Goal: Obtain resource: Obtain resource

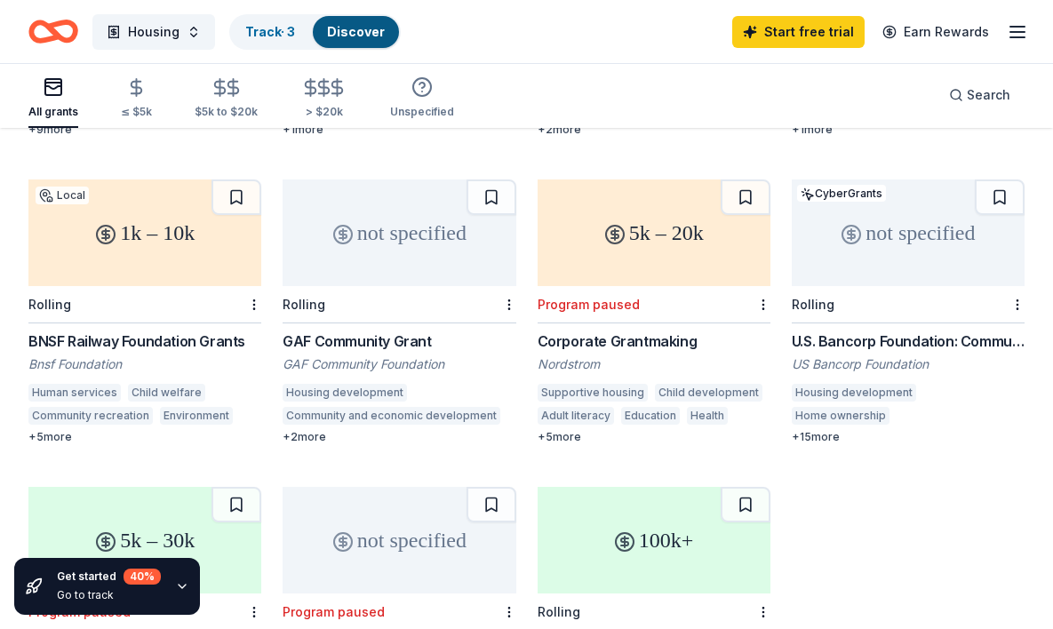
scroll to position [754, 0]
click at [152, 239] on div "1k – 10k" at bounding box center [144, 232] width 233 height 107
click at [429, 288] on div "Rolling" at bounding box center [399, 303] width 233 height 37
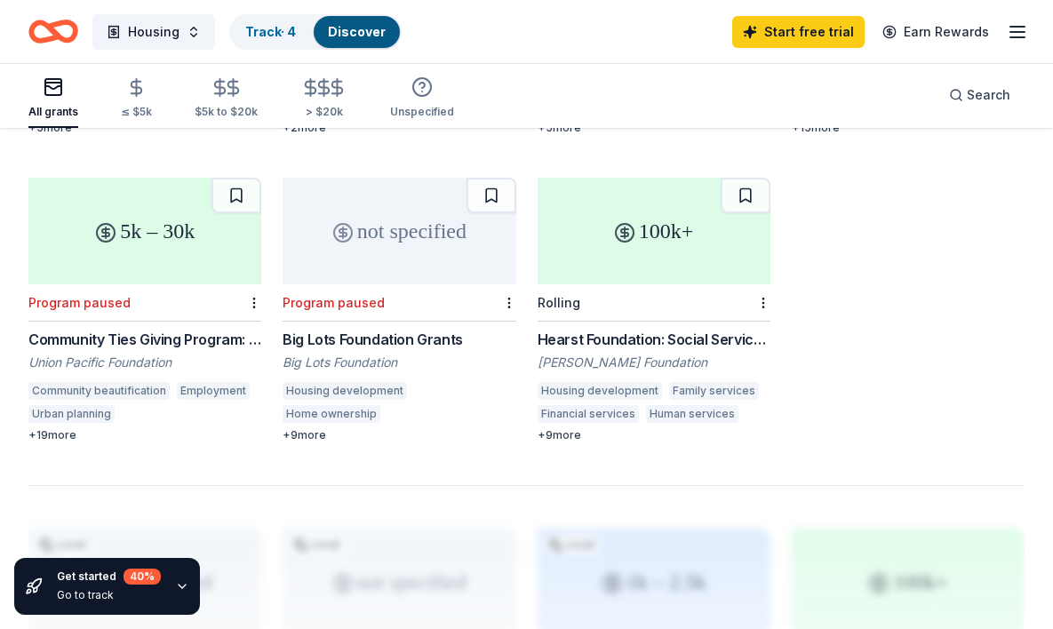
scroll to position [1066, 0]
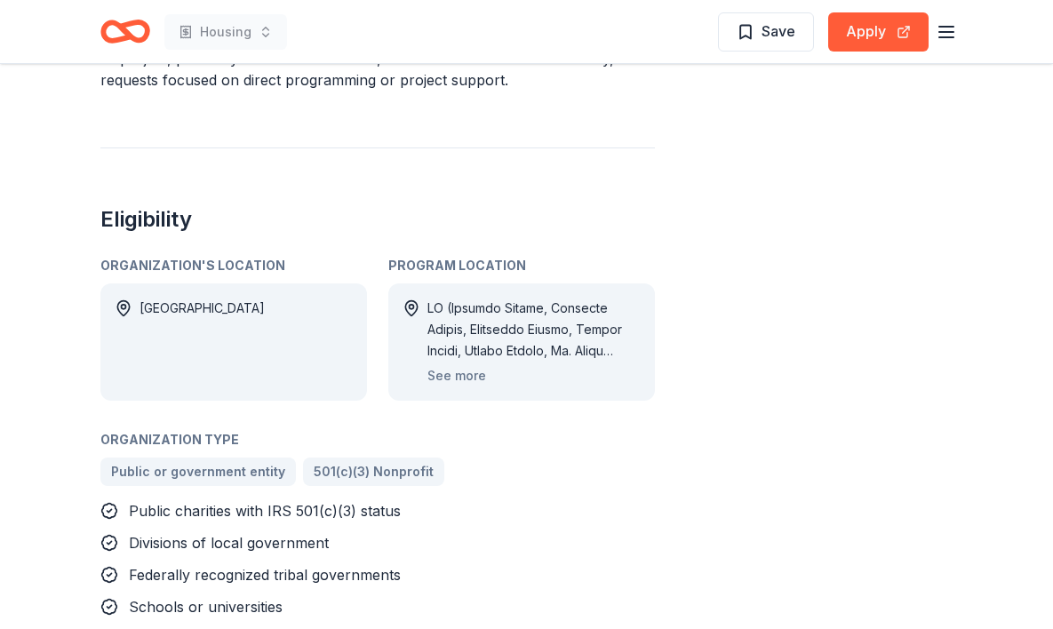
scroll to position [953, 0]
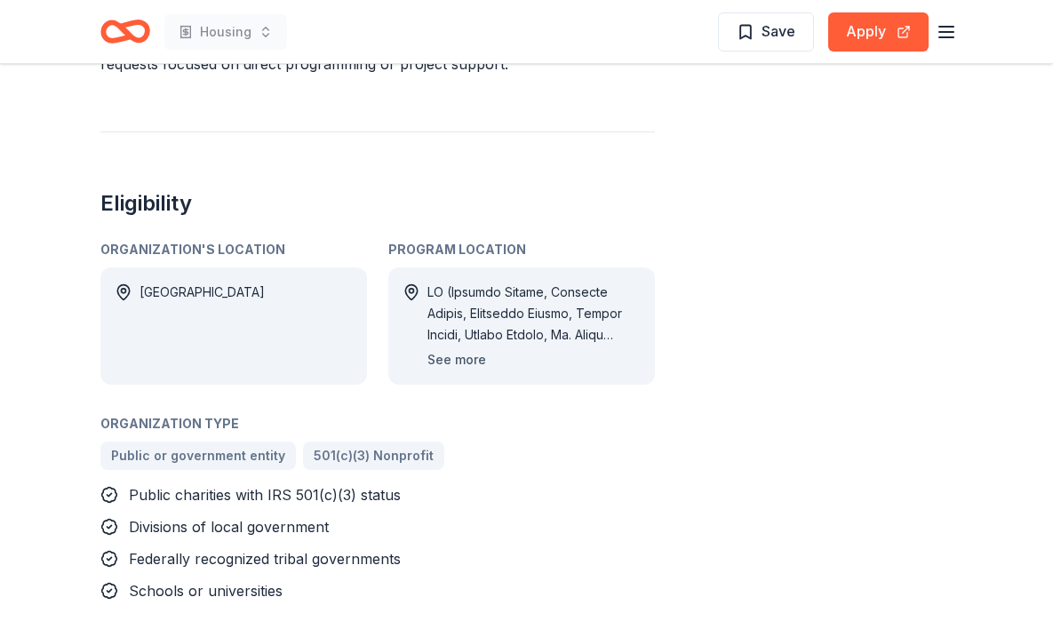
click at [477, 355] on button "See more" at bounding box center [456, 359] width 59 height 21
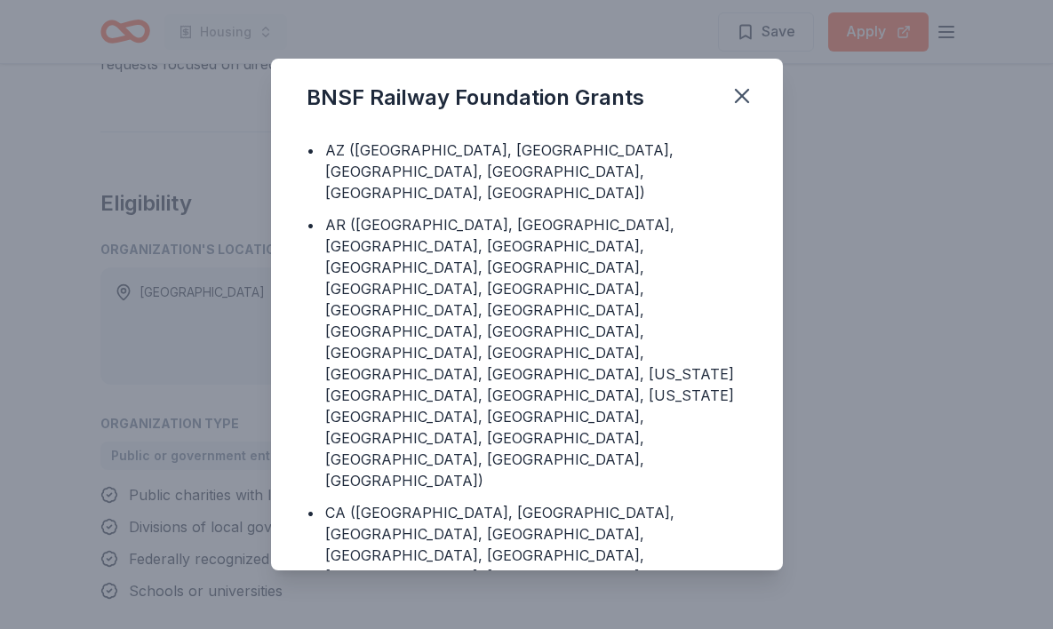
scroll to position [115, 0]
click at [795, 444] on div "BNSF Railway Foundation Grants Program Location • [GEOGRAPHIC_DATA] ([GEOGRAPHI…" at bounding box center [526, 314] width 1053 height 629
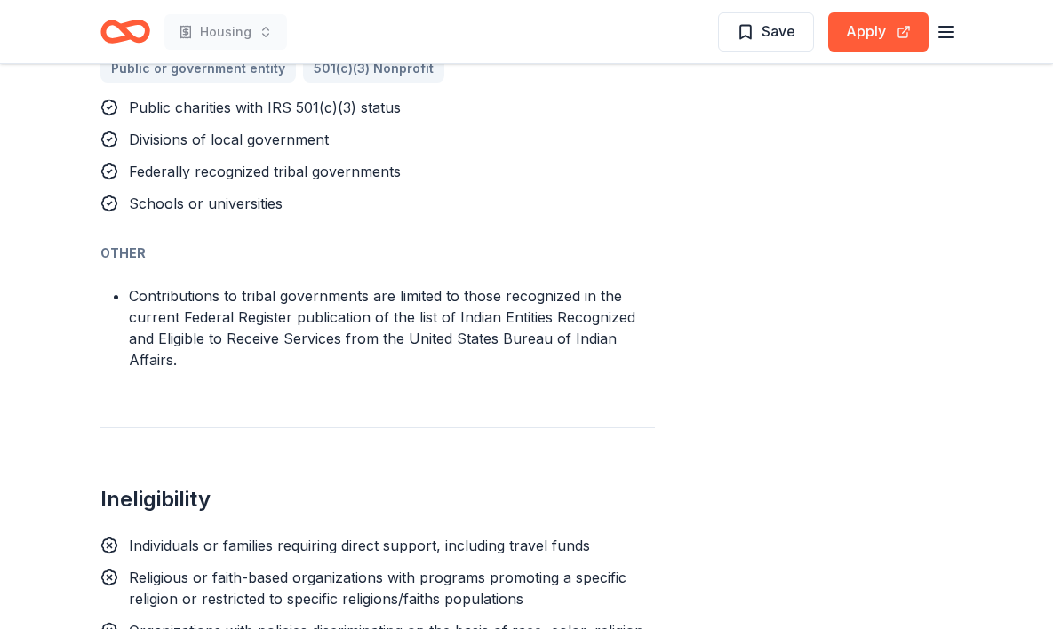
scroll to position [1300, 0]
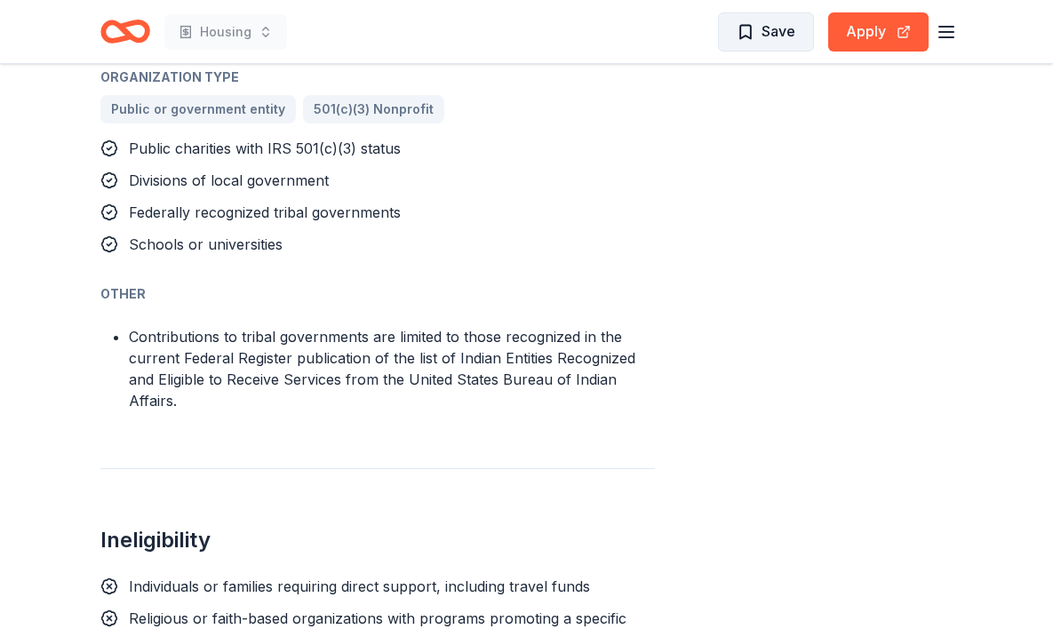
click at [761, 32] on span "Save" at bounding box center [765, 31] width 59 height 23
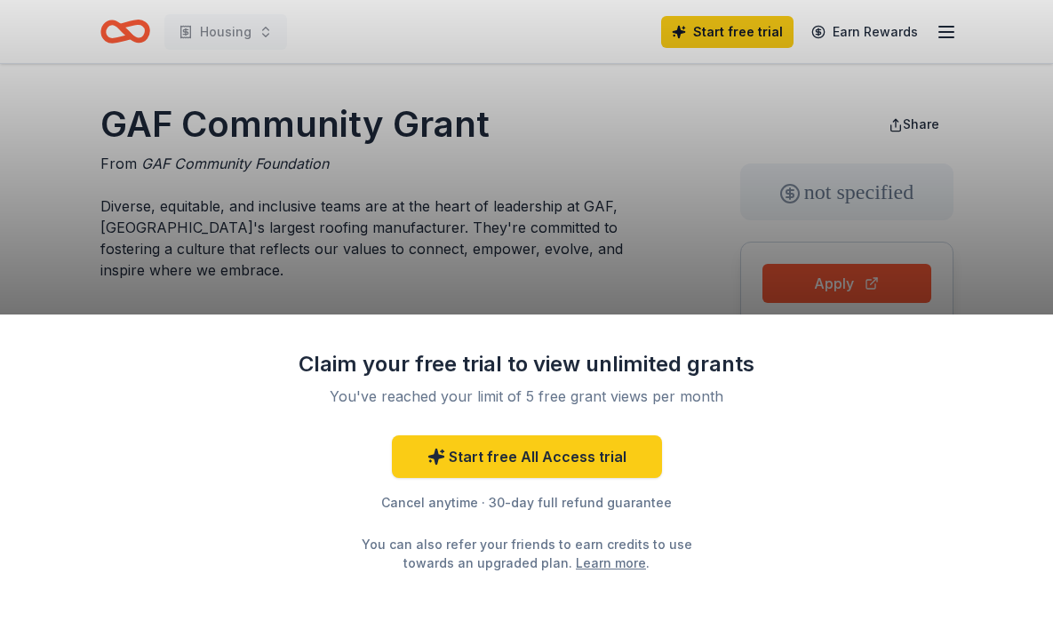
click at [613, 222] on div "Claim your free trial to view unlimited grants You've reached your limit of 5 f…" at bounding box center [526, 314] width 1053 height 629
